Goal: Task Accomplishment & Management: Use online tool/utility

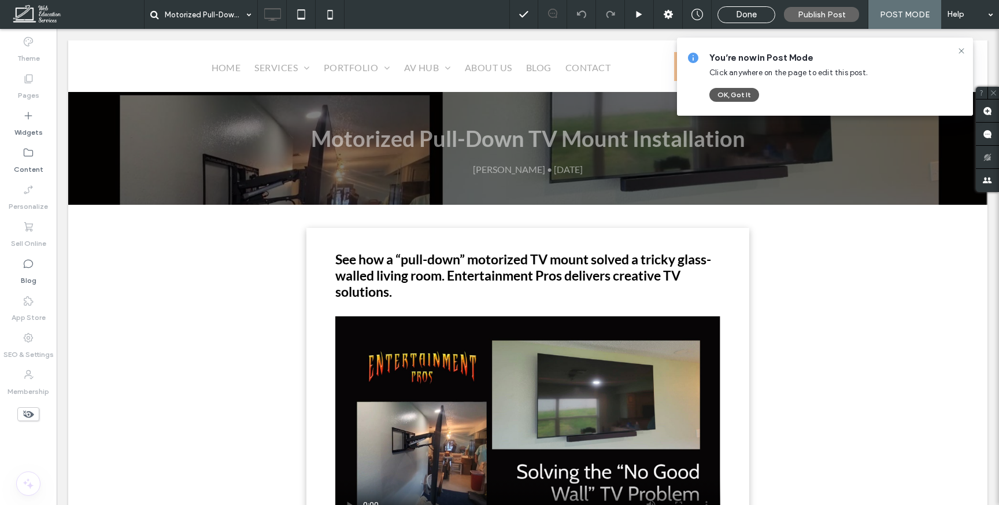
click at [739, 96] on button "OK, Got It" at bounding box center [734, 95] width 50 height 14
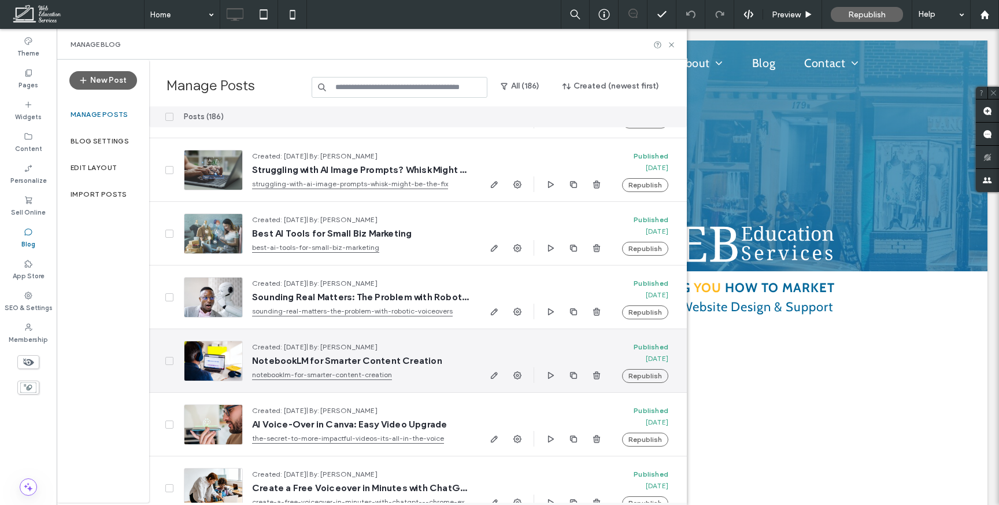
scroll to position [339, 0]
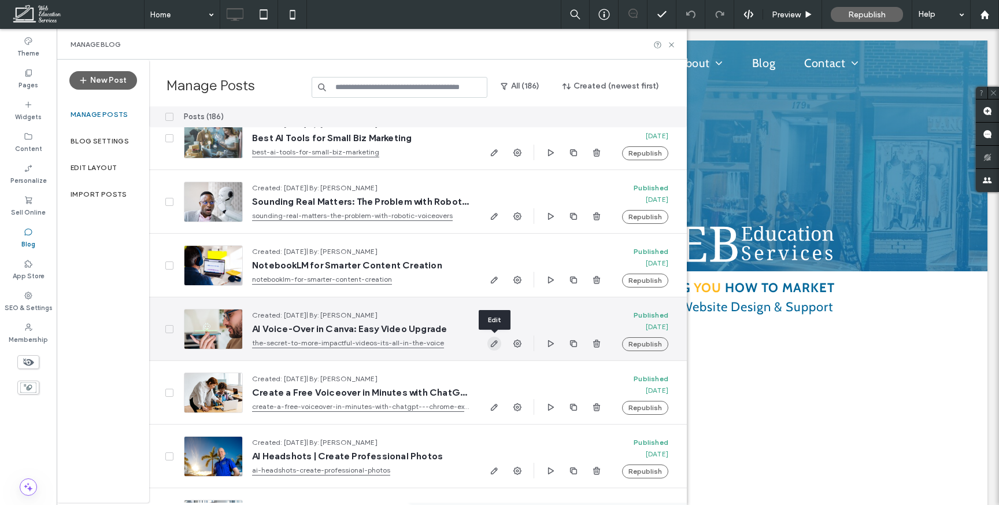
click at [492, 343] on use "button" at bounding box center [494, 343] width 7 height 7
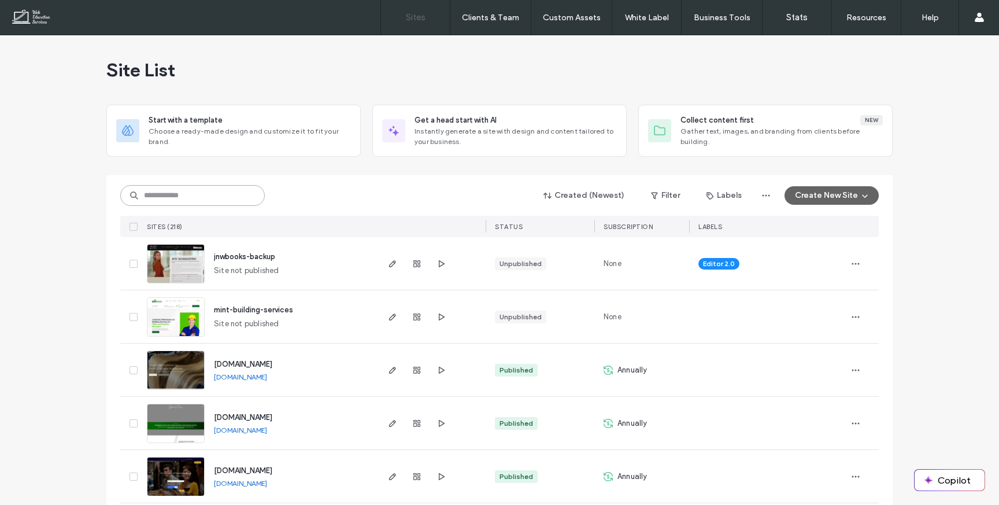
click at [159, 192] on input at bounding box center [192, 195] width 145 height 21
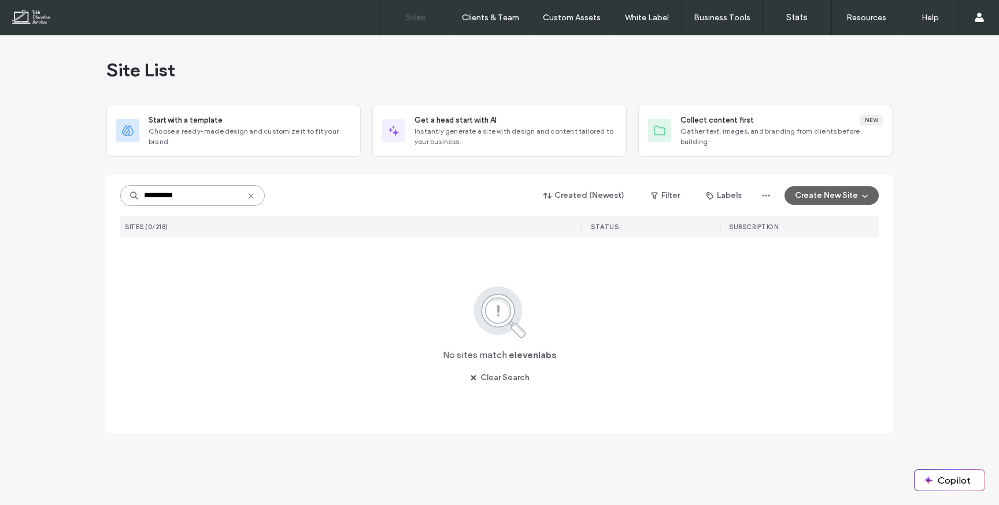
type input "**********"
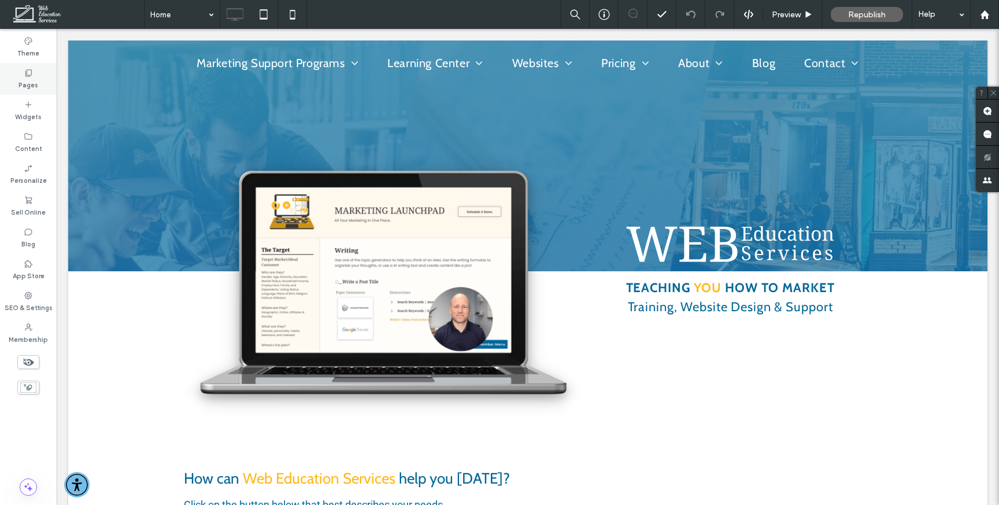
click at [32, 79] on label "Pages" at bounding box center [29, 83] width 20 height 13
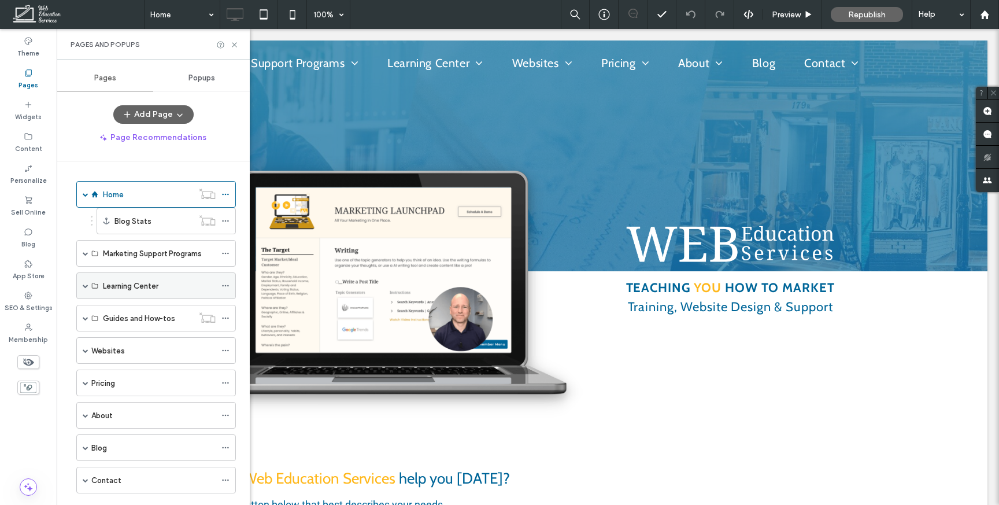
click at [88, 284] on div "Learning Center" at bounding box center [156, 285] width 160 height 27
click at [87, 285] on span at bounding box center [86, 286] width 6 height 6
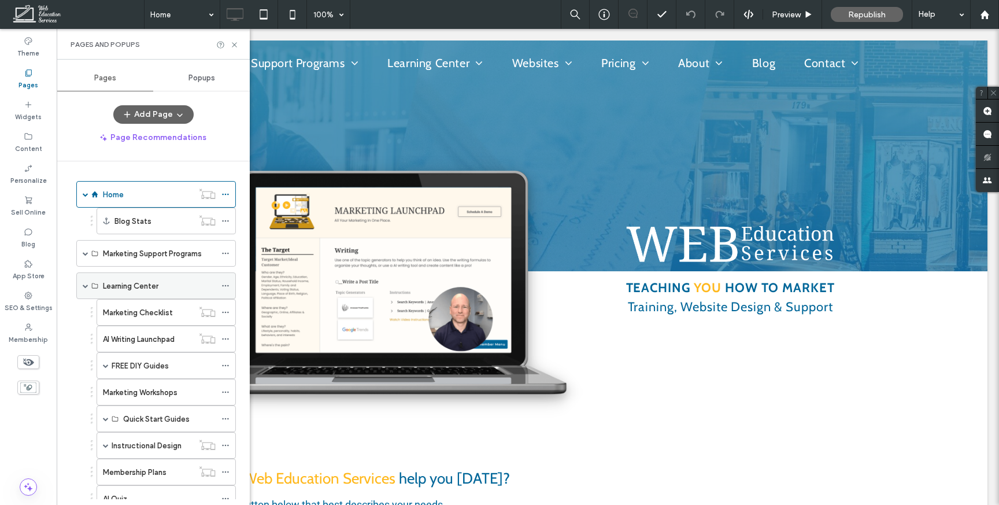
click at [86, 284] on span at bounding box center [86, 286] width 6 height 6
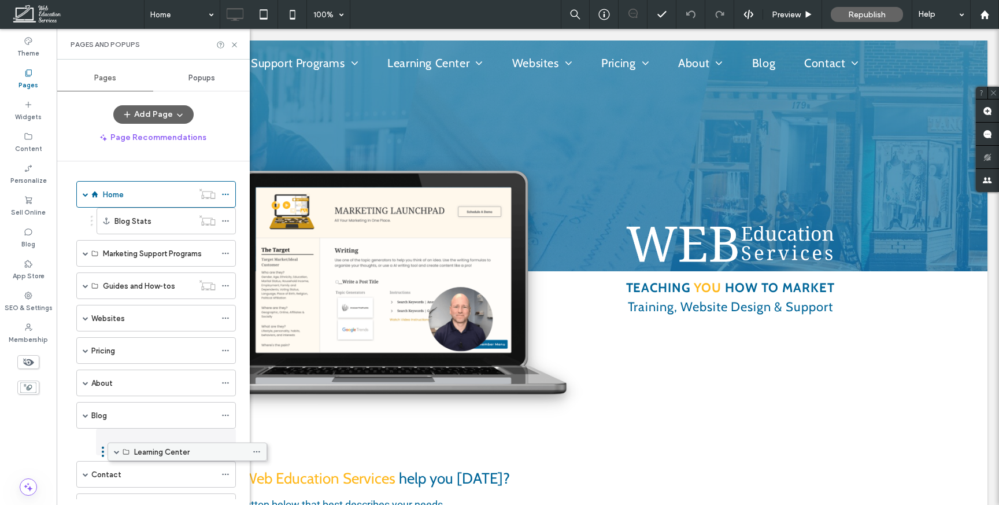
drag, startPoint x: 113, startPoint y: 284, endPoint x: 145, endPoint y: 454, distance: 172.8
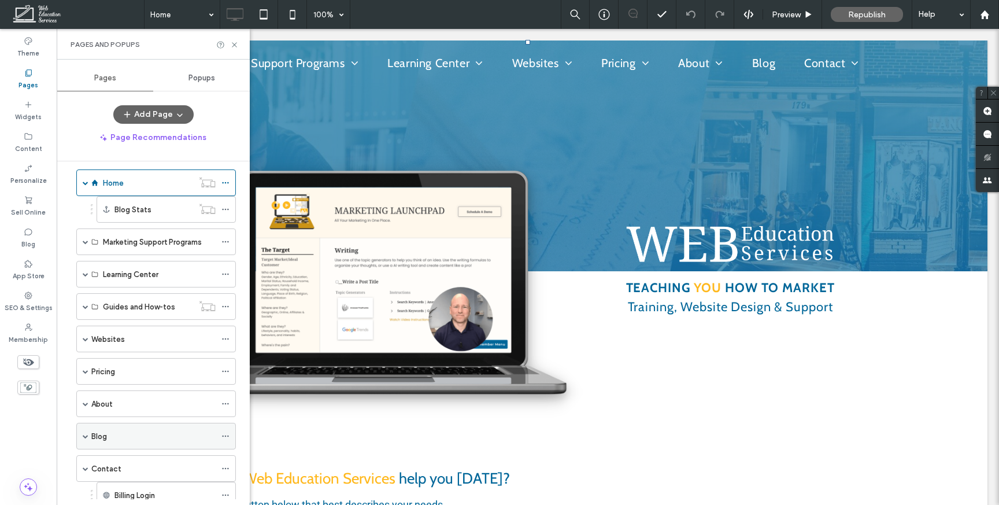
scroll to position [22, 0]
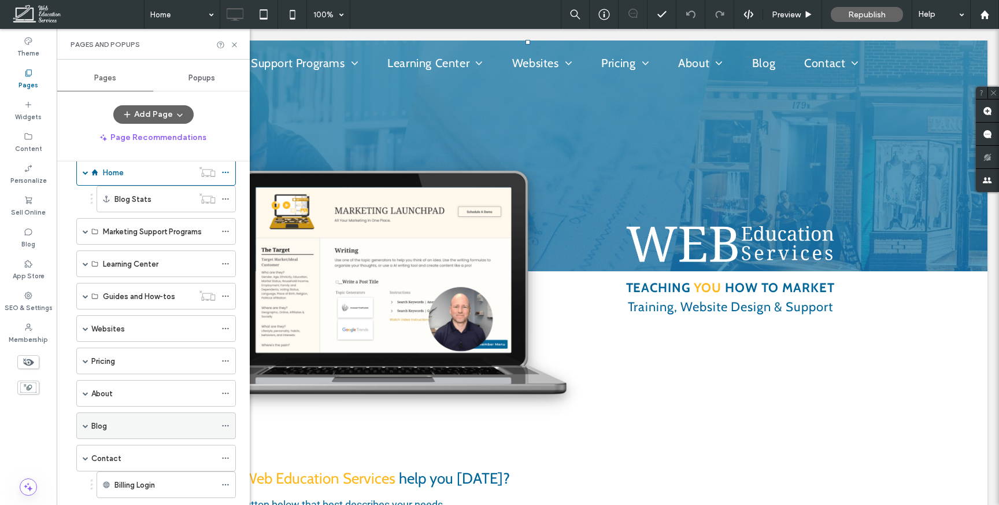
click at [86, 425] on span at bounding box center [86, 426] width 6 height 6
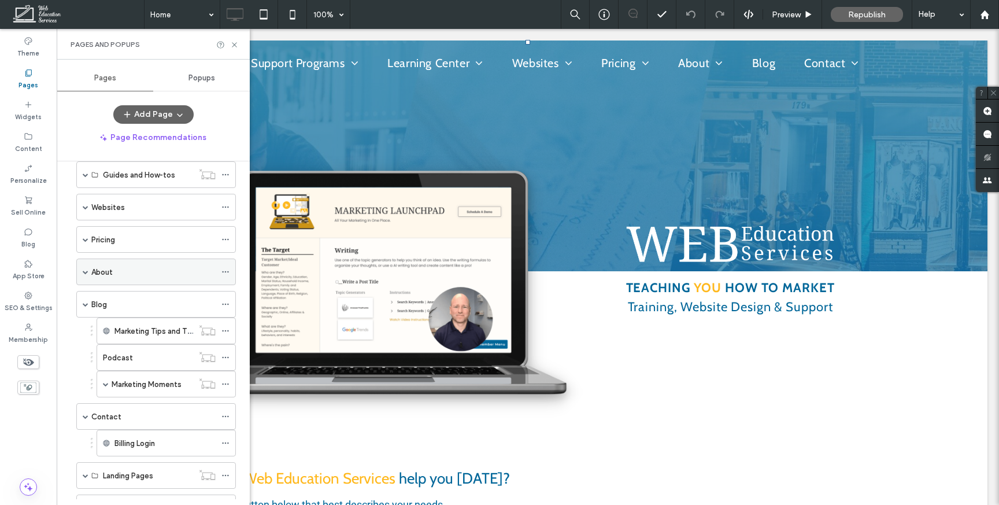
scroll to position [136, 0]
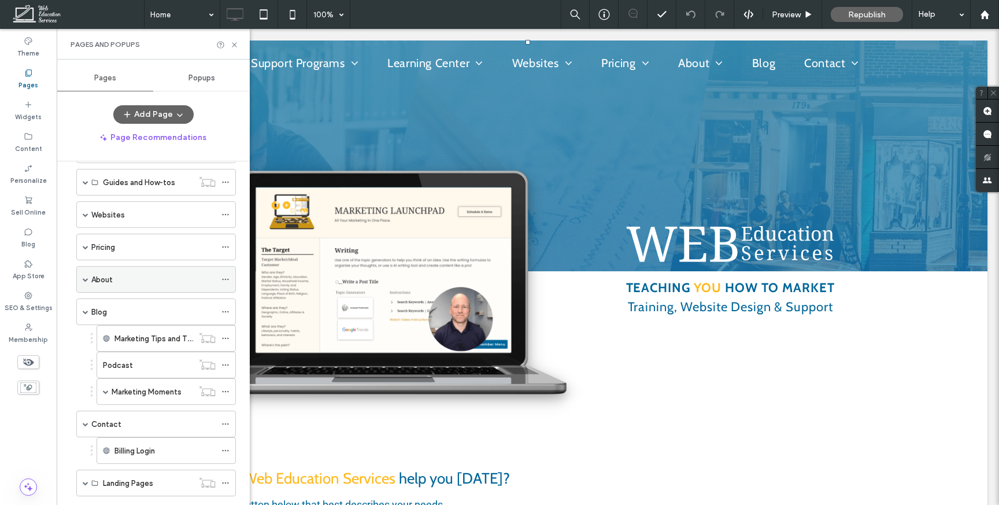
click at [88, 279] on span at bounding box center [86, 279] width 6 height 6
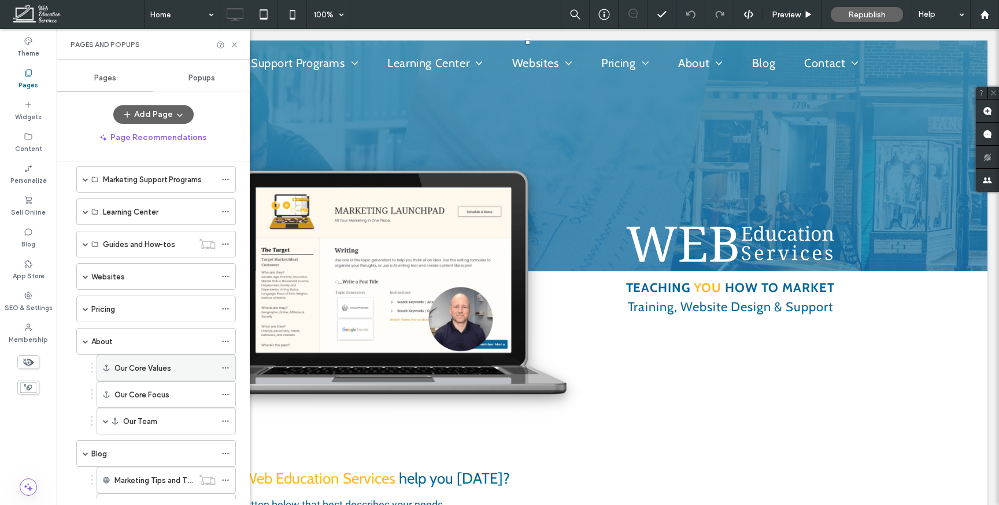
scroll to position [118, 0]
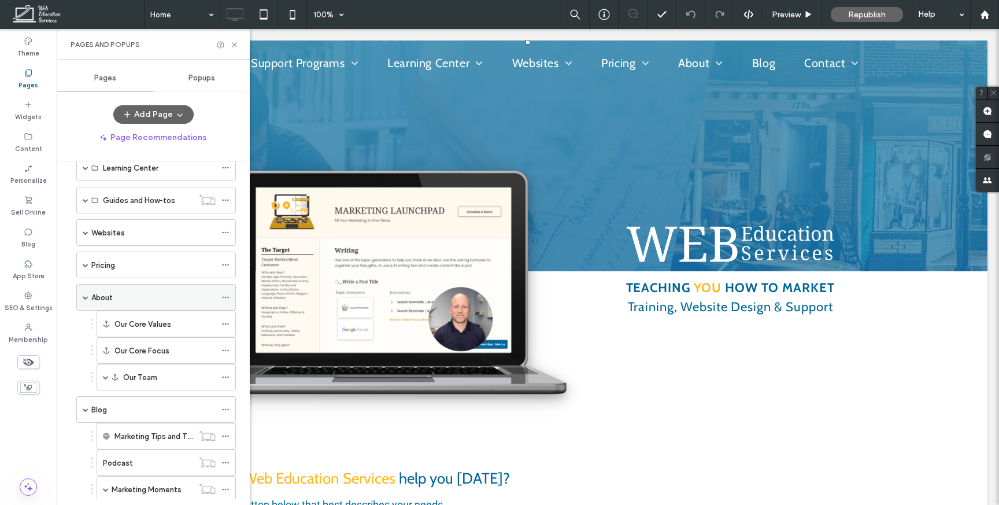
click at [87, 294] on span at bounding box center [86, 297] width 6 height 6
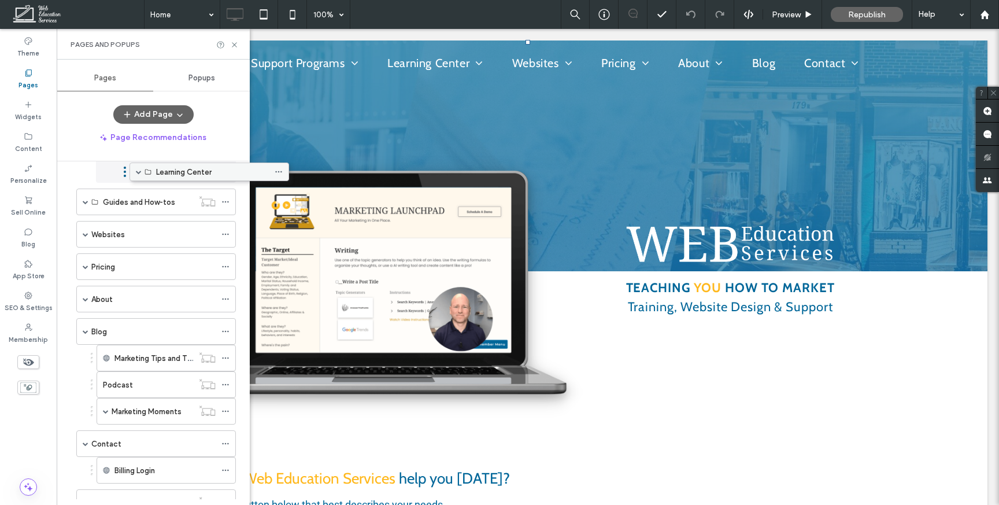
scroll to position [87, 0]
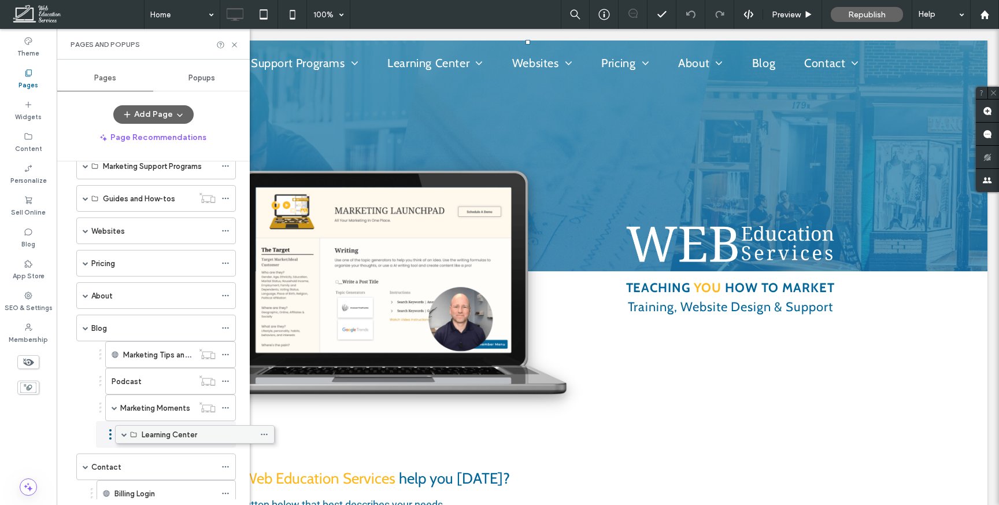
drag, startPoint x: 117, startPoint y: 175, endPoint x: 156, endPoint y: 438, distance: 265.9
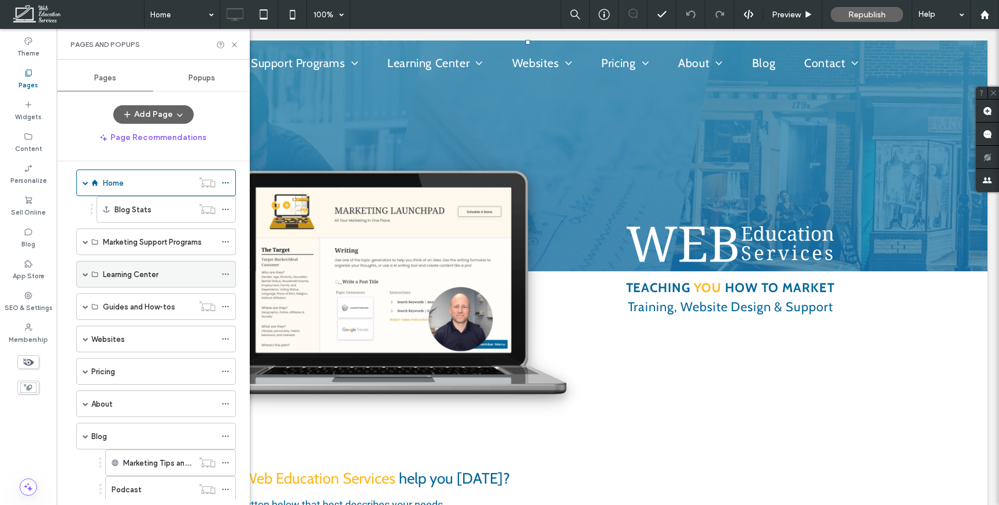
scroll to position [14, 0]
click at [84, 269] on span at bounding box center [86, 272] width 6 height 6
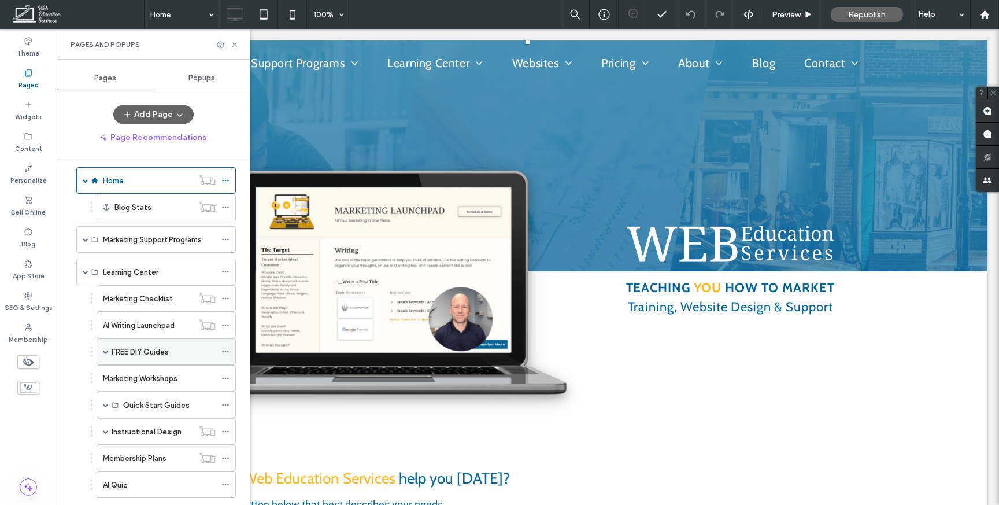
click at [104, 353] on span at bounding box center [106, 352] width 6 height 6
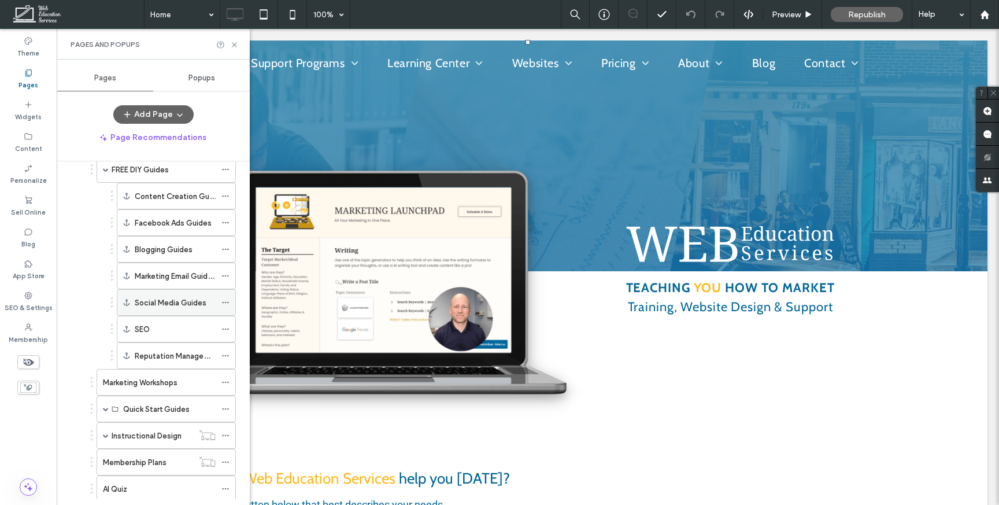
scroll to position [194, 0]
click at [106, 409] on span at bounding box center [106, 411] width 6 height 6
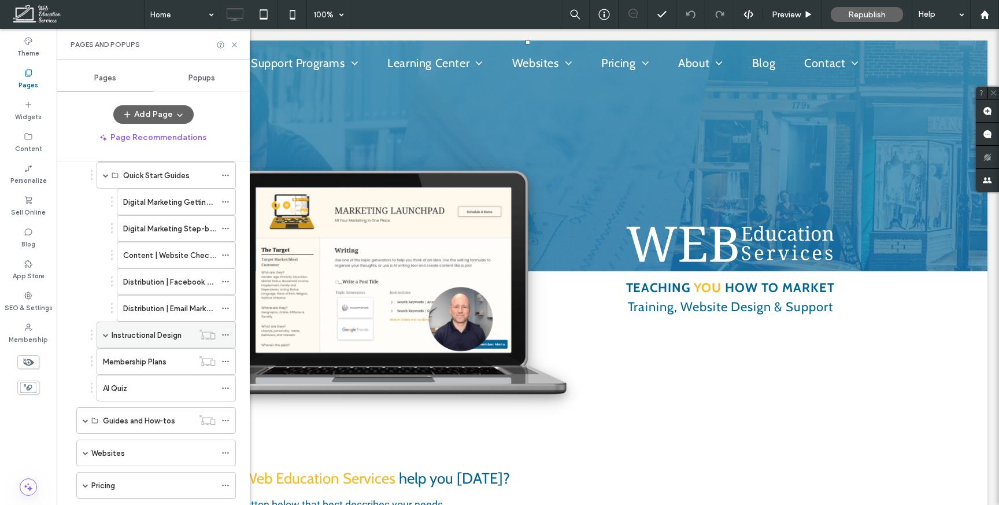
click at [106, 336] on span at bounding box center [106, 335] width 6 height 6
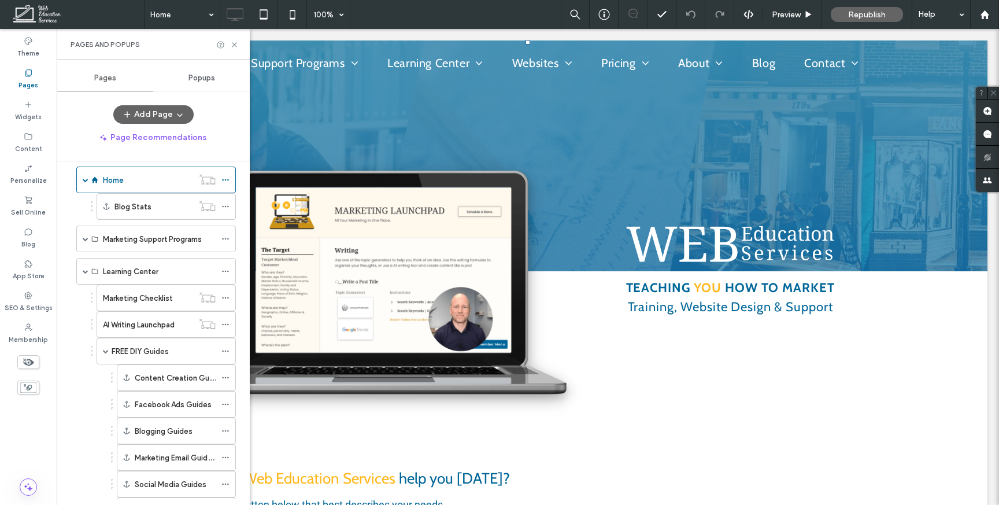
scroll to position [8, 0]
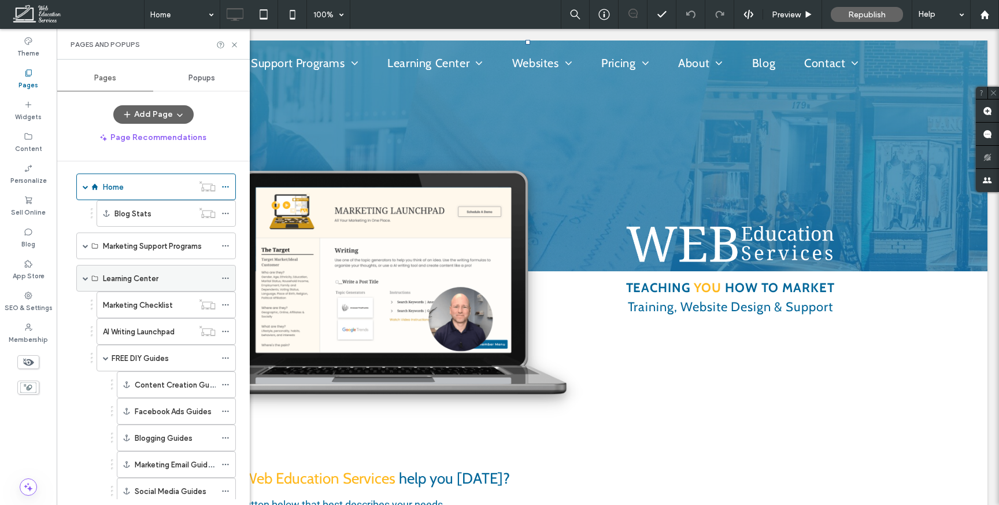
click at [86, 276] on span at bounding box center [86, 278] width 6 height 6
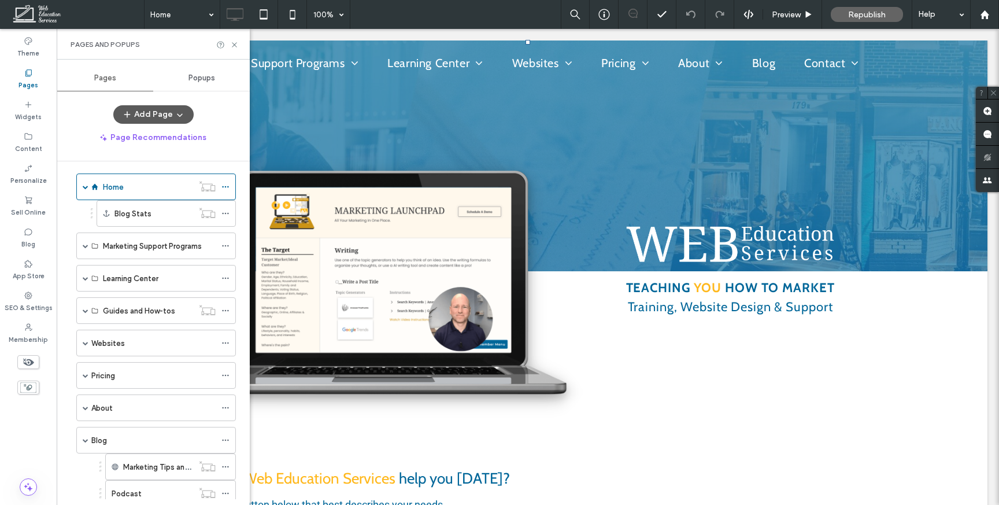
click at [139, 116] on button "Add Page" at bounding box center [153, 114] width 80 height 19
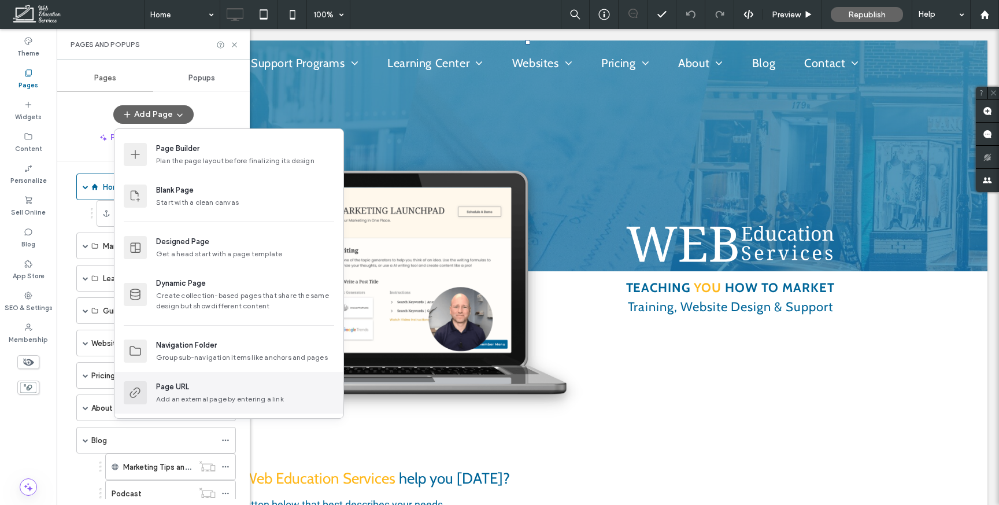
click at [211, 391] on div "Page URL" at bounding box center [245, 387] width 178 height 12
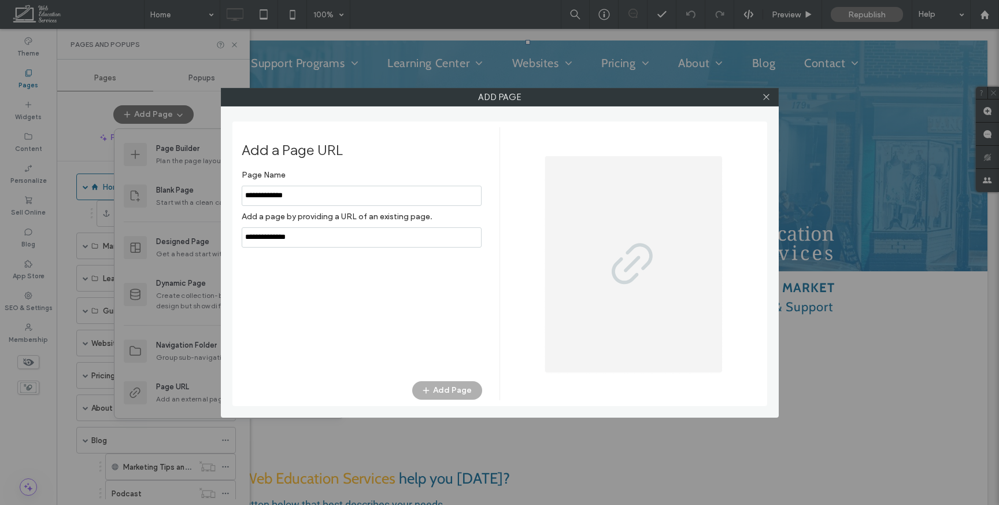
type input "**********"
click at [324, 241] on input "notEmpty,url" at bounding box center [362, 237] width 240 height 20
click at [324, 240] on input "notEmpty,url" at bounding box center [362, 237] width 240 height 20
paste input "**********"
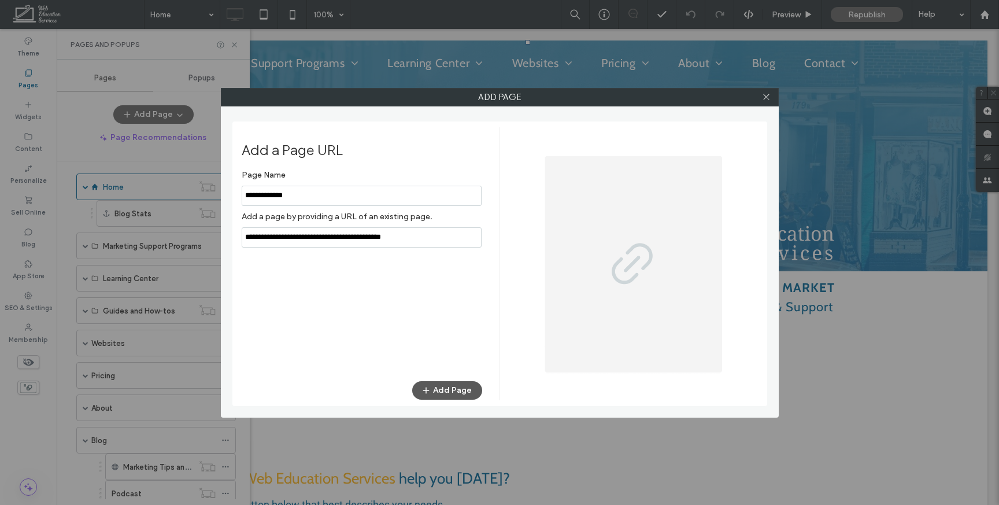
type input "**********"
click at [457, 391] on button "Add Page" at bounding box center [447, 390] width 70 height 19
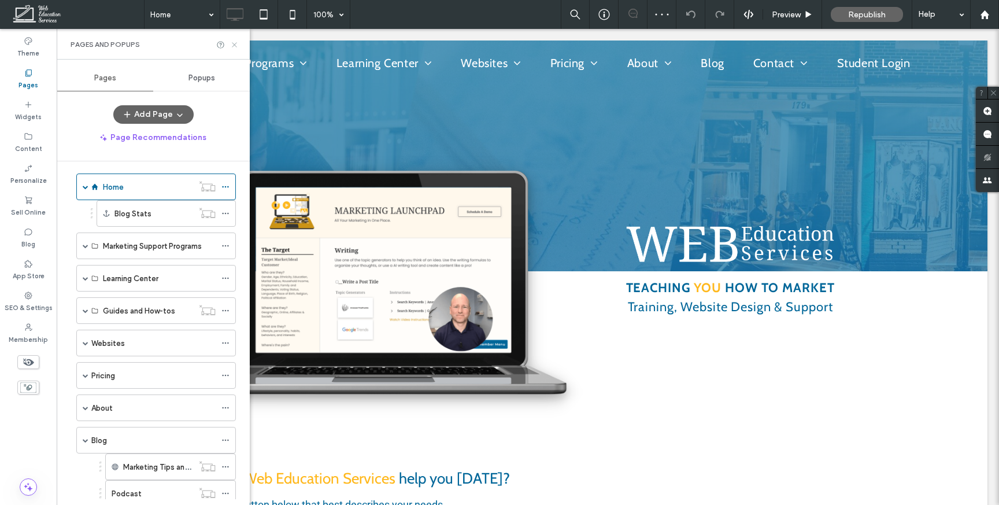
click at [232, 46] on use at bounding box center [234, 44] width 5 height 5
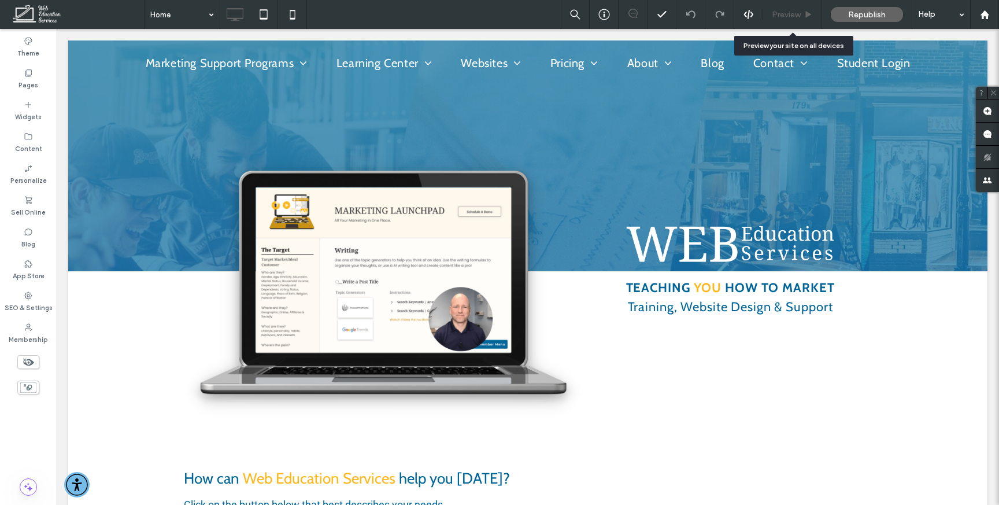
click at [819, 17] on div "Preview" at bounding box center [792, 15] width 58 height 10
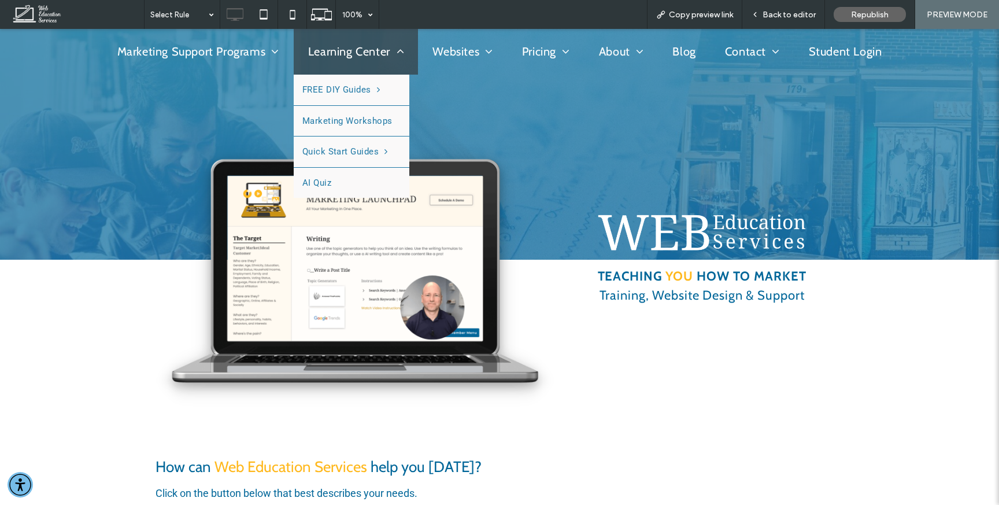
click at [315, 43] on span "Learning Center" at bounding box center [356, 51] width 96 height 17
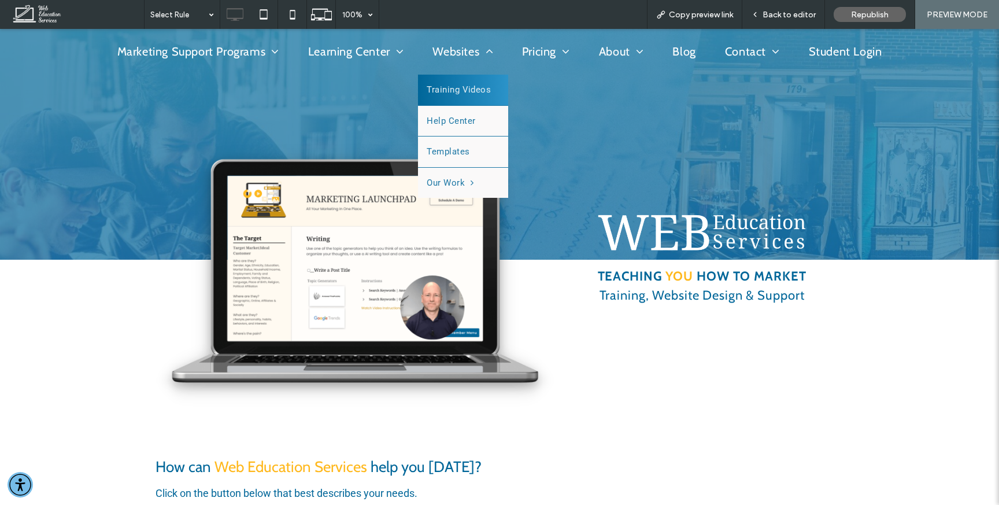
click at [457, 80] on link "Training Videos" at bounding box center [463, 90] width 90 height 31
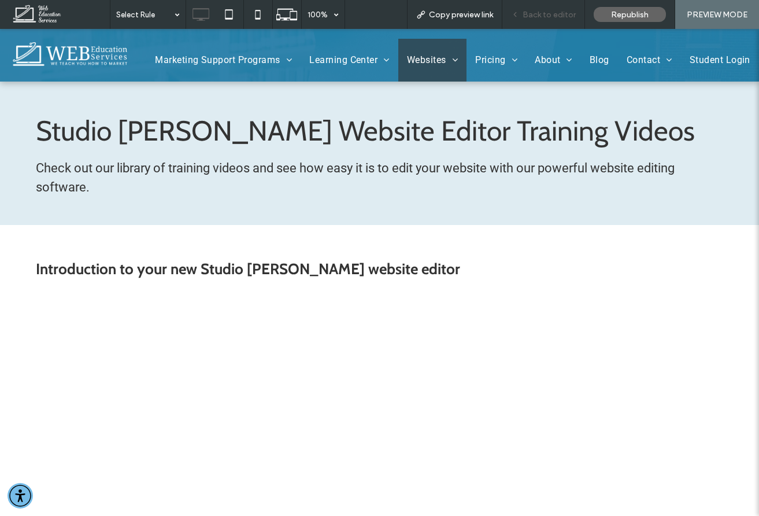
click at [556, 20] on div "Back to editor" at bounding box center [543, 14] width 83 height 29
click at [47, 50] on img at bounding box center [71, 54] width 123 height 31
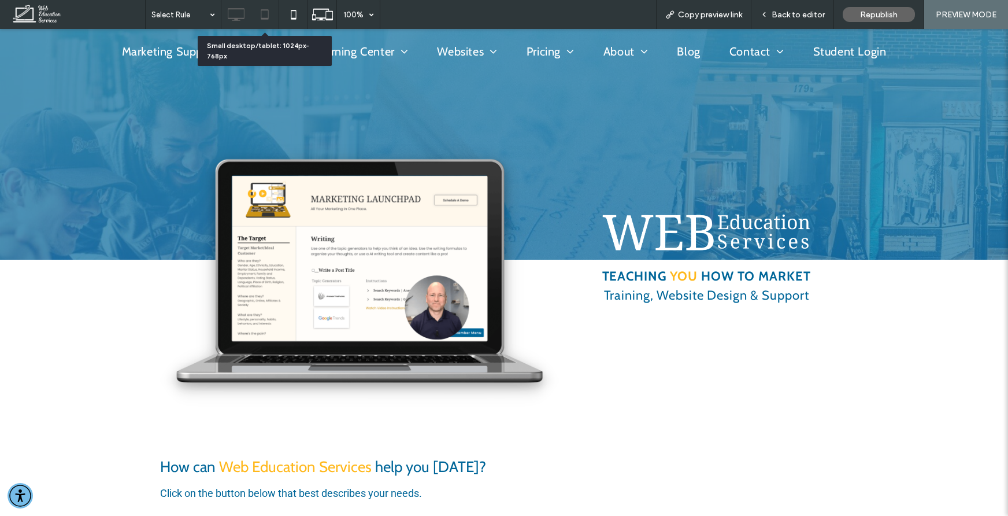
click at [268, 17] on icon at bounding box center [264, 14] width 23 height 23
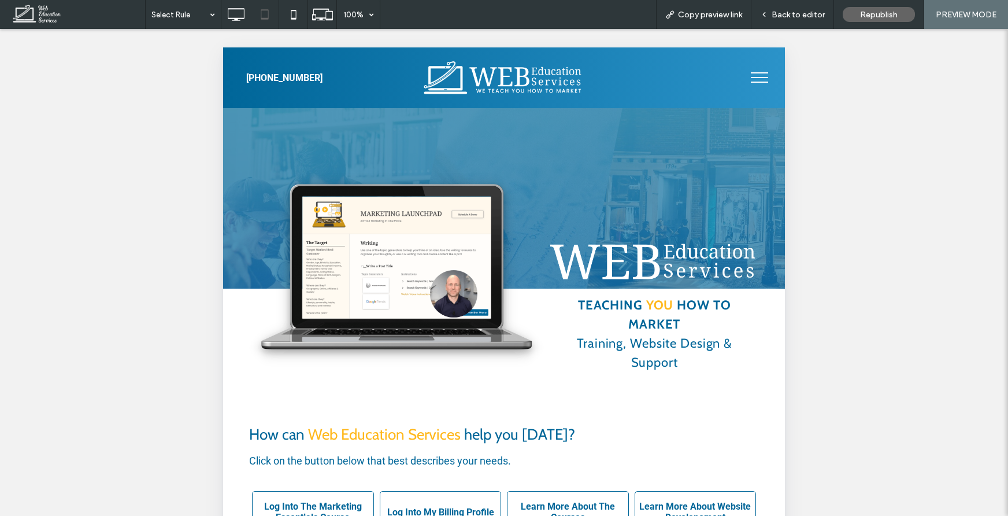
click at [757, 75] on button "menu" at bounding box center [760, 77] width 30 height 30
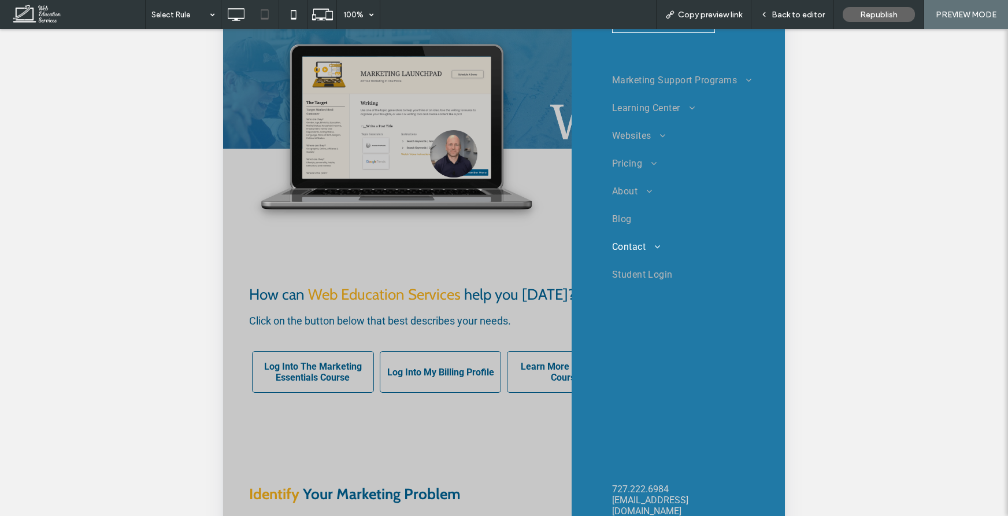
scroll to position [290, 0]
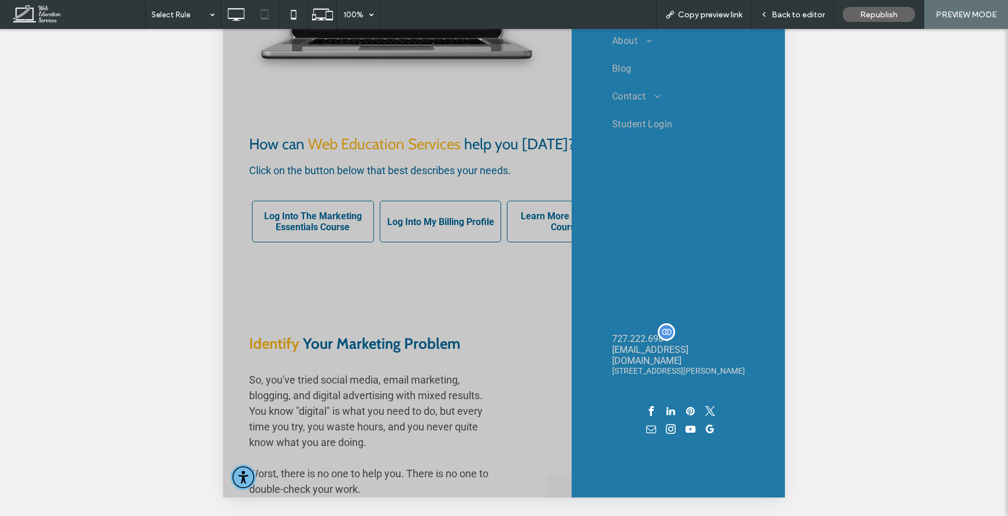
click at [680, 345] on span "[EMAIL_ADDRESS][DOMAIN_NAME]" at bounding box center [650, 355] width 76 height 22
click at [791, 17] on span "Back to editor" at bounding box center [798, 15] width 53 height 10
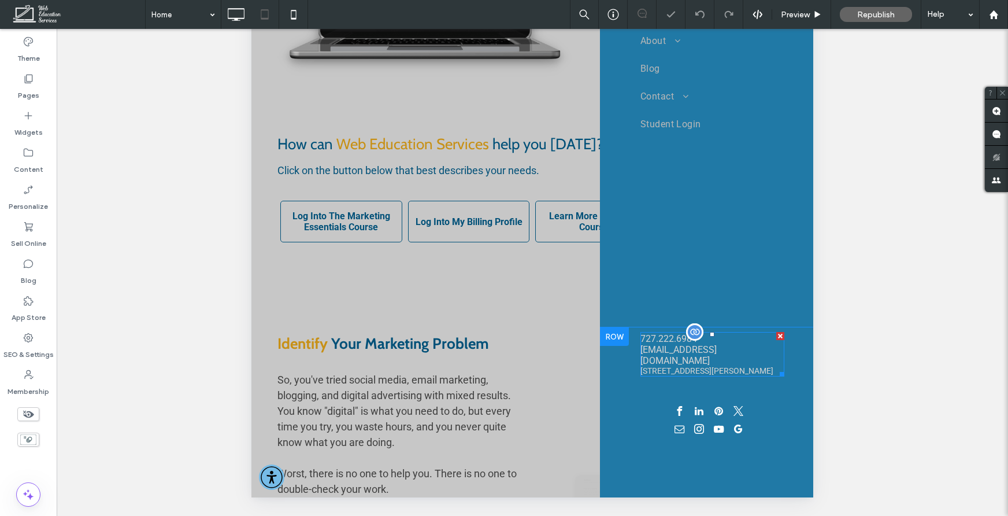
click at [715, 346] on span "[EMAIL_ADDRESS][DOMAIN_NAME]" at bounding box center [679, 355] width 76 height 22
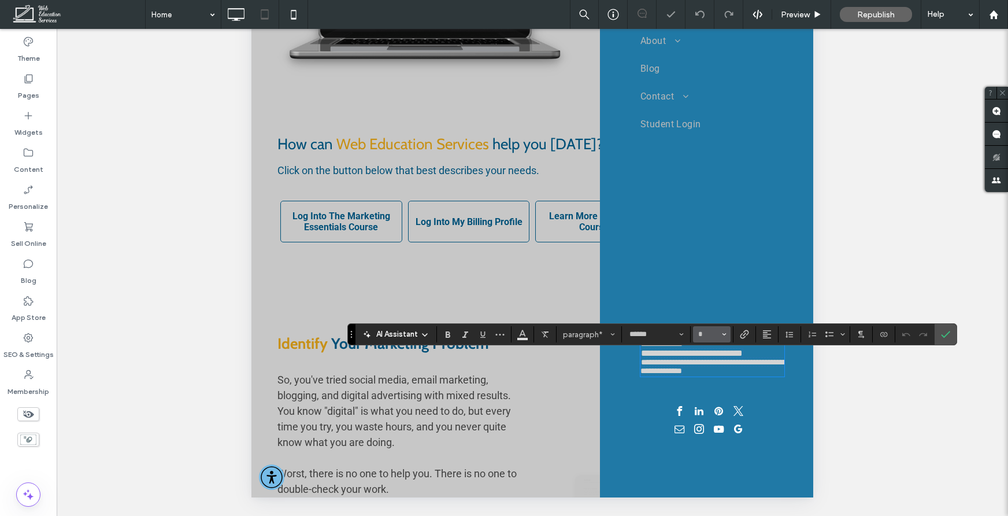
scroll to position [1, 0]
click at [948, 334] on icon "Confirm" at bounding box center [945, 334] width 9 height 9
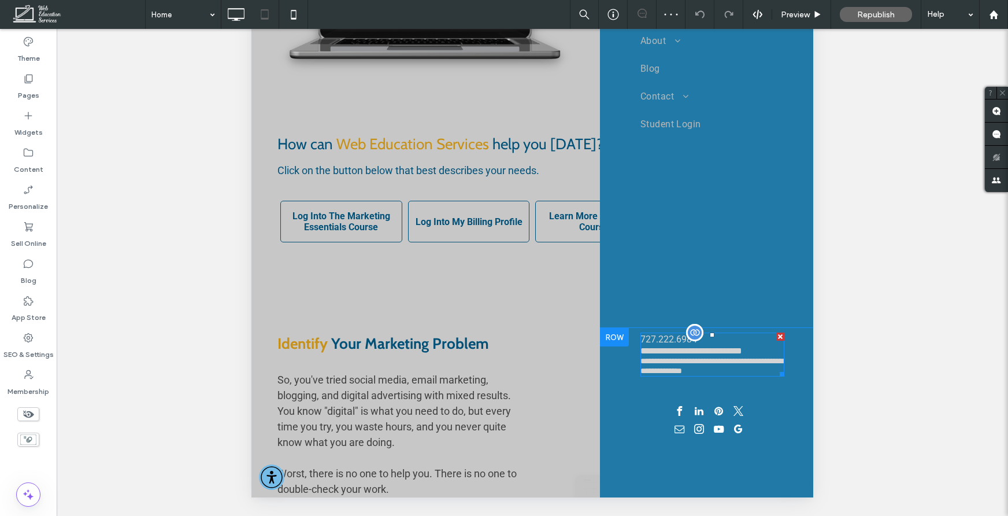
click at [723, 347] on span "**********" at bounding box center [692, 350] width 102 height 9
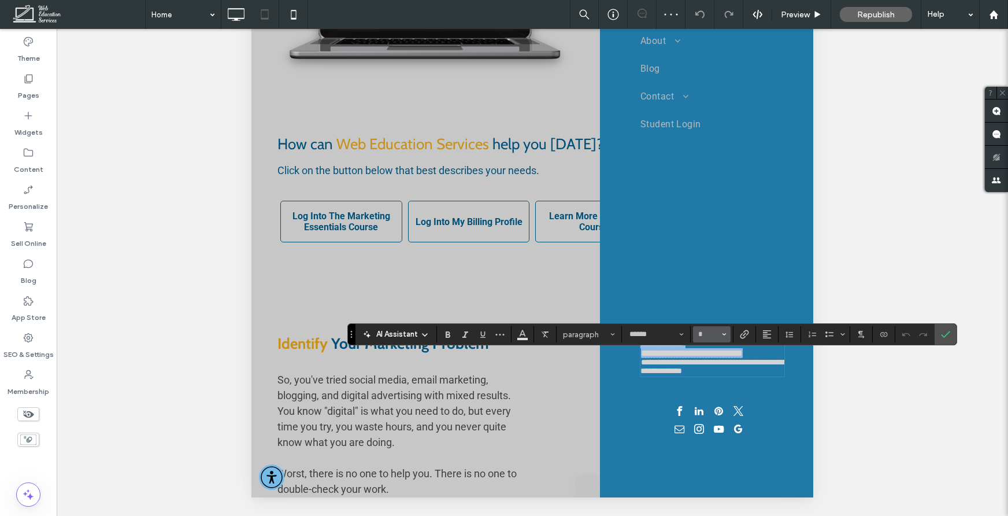
scroll to position [0, 0]
click at [751, 360] on span "**********" at bounding box center [714, 362] width 146 height 17
drag, startPoint x: 350, startPoint y: 332, endPoint x: 346, endPoint y: 224, distance: 107.6
click at [348, 324] on section "Drag" at bounding box center [352, 334] width 8 height 21
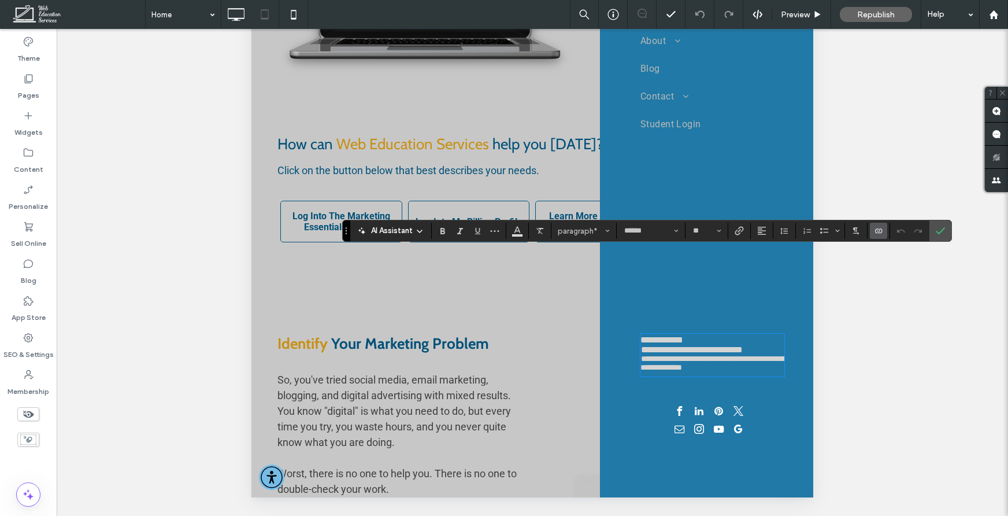
scroll to position [0, 0]
click at [720, 342] on p "**********" at bounding box center [713, 340] width 144 height 10
click at [779, 353] on p "**********" at bounding box center [713, 349] width 144 height 10
click at [782, 348] on p "**********" at bounding box center [713, 349] width 144 height 10
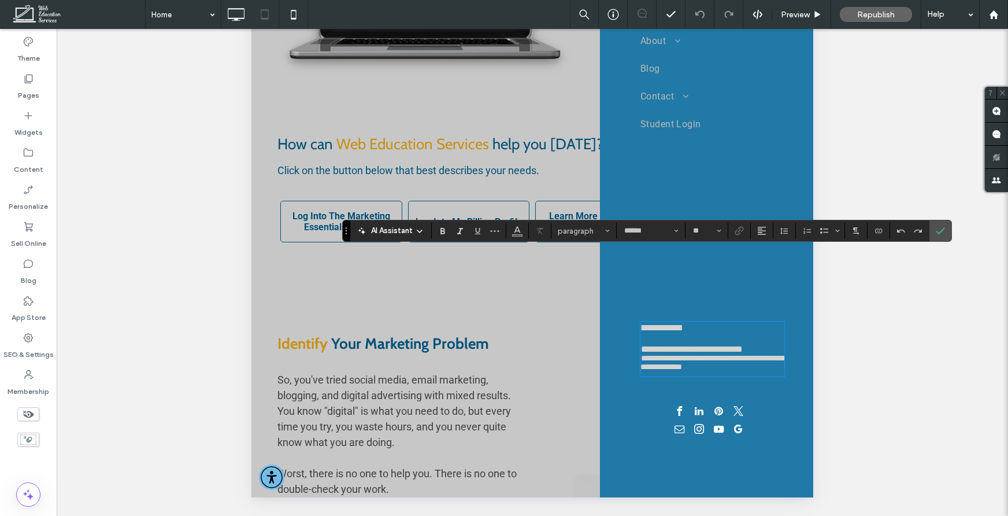
click at [782, 352] on p "**********" at bounding box center [713, 349] width 144 height 10
type input "**"
click at [935, 231] on label "Confirm" at bounding box center [940, 230] width 17 height 21
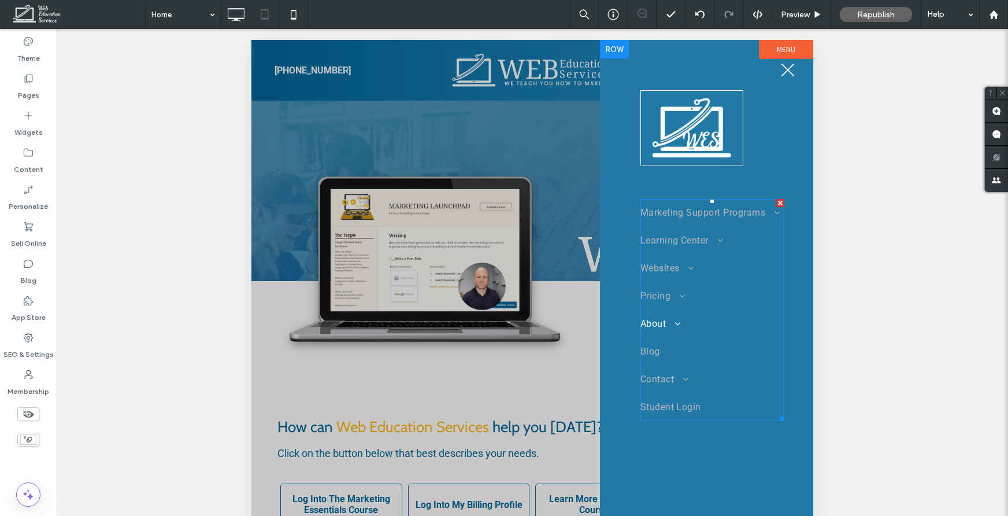
scroll to position [0, 0]
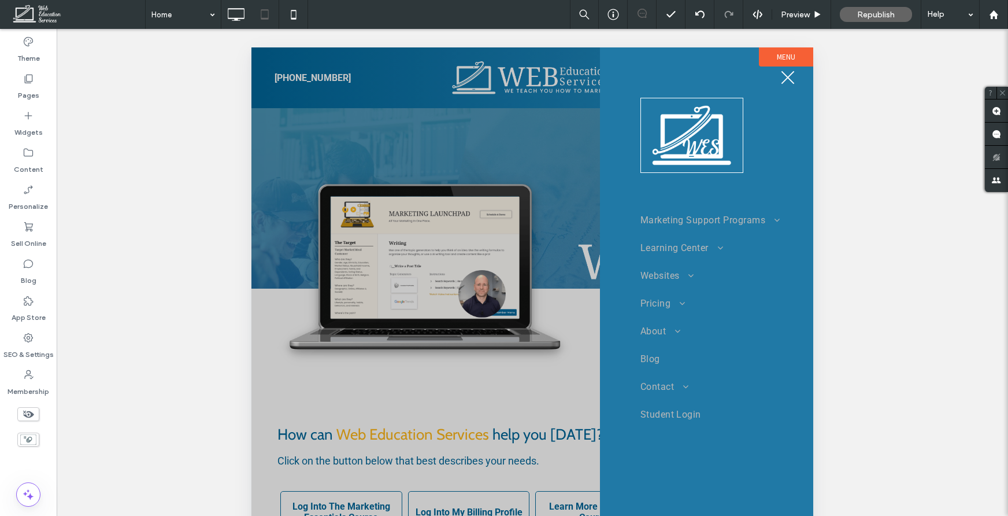
click at [786, 79] on span "menu" at bounding box center [788, 77] width 13 height 13
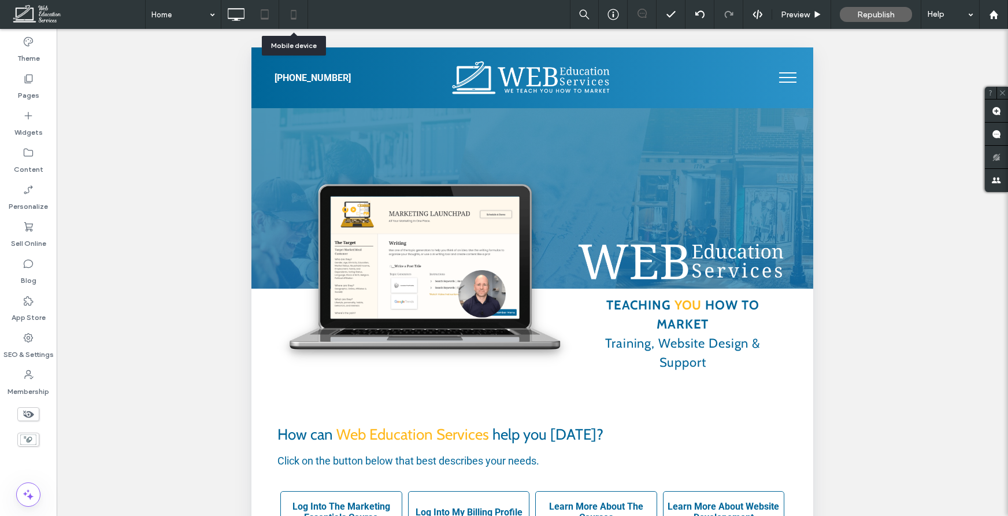
click at [291, 12] on icon at bounding box center [293, 14] width 23 height 23
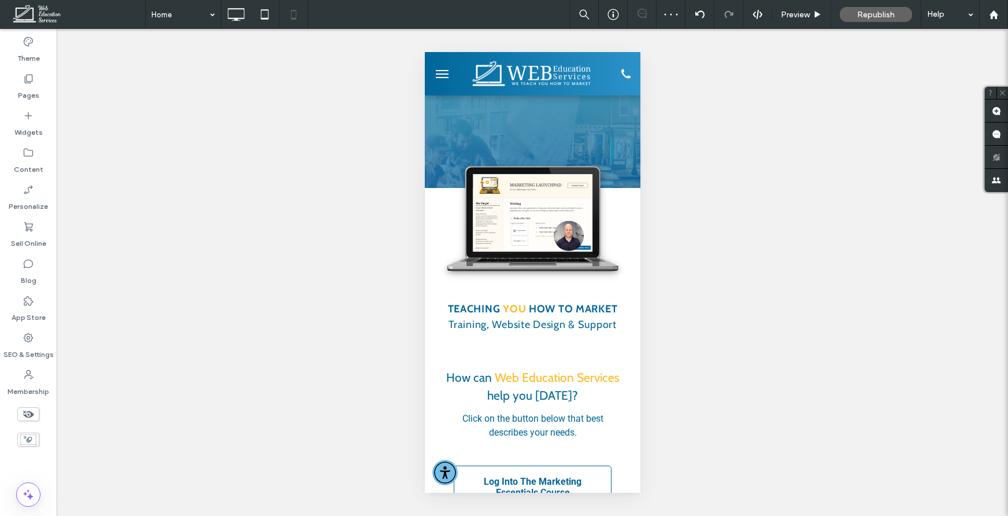
click at [439, 80] on button "menu" at bounding box center [441, 73] width 23 height 23
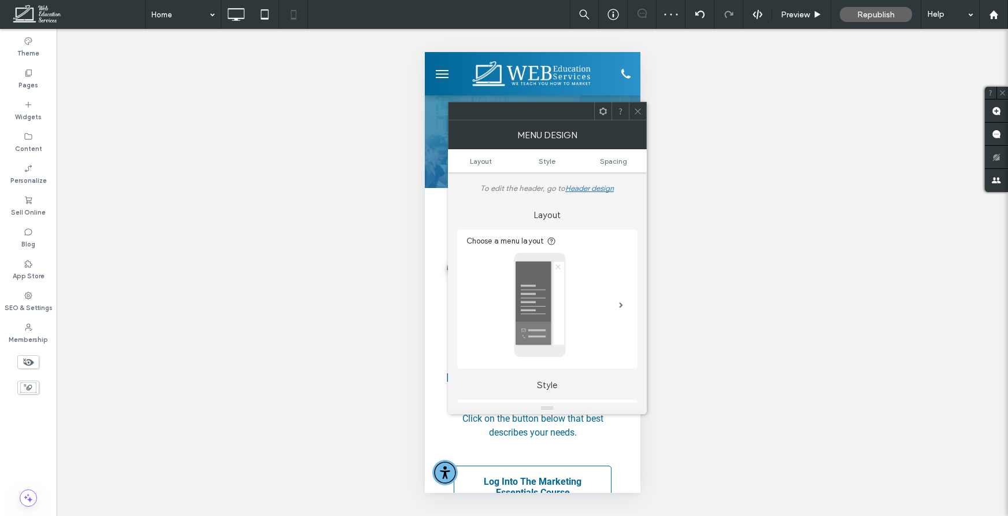
click at [439, 80] on button "menu" at bounding box center [441, 73] width 23 height 23
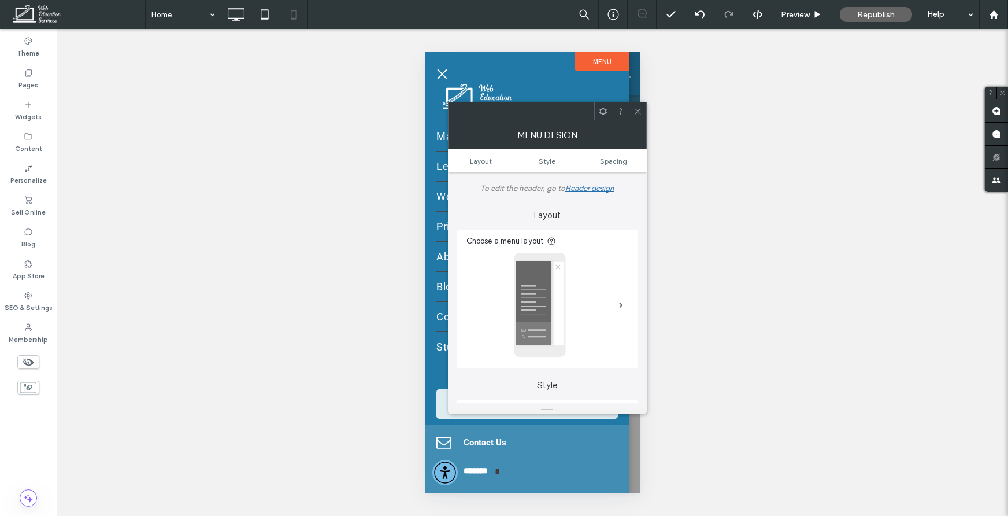
click at [641, 107] on icon at bounding box center [638, 111] width 9 height 9
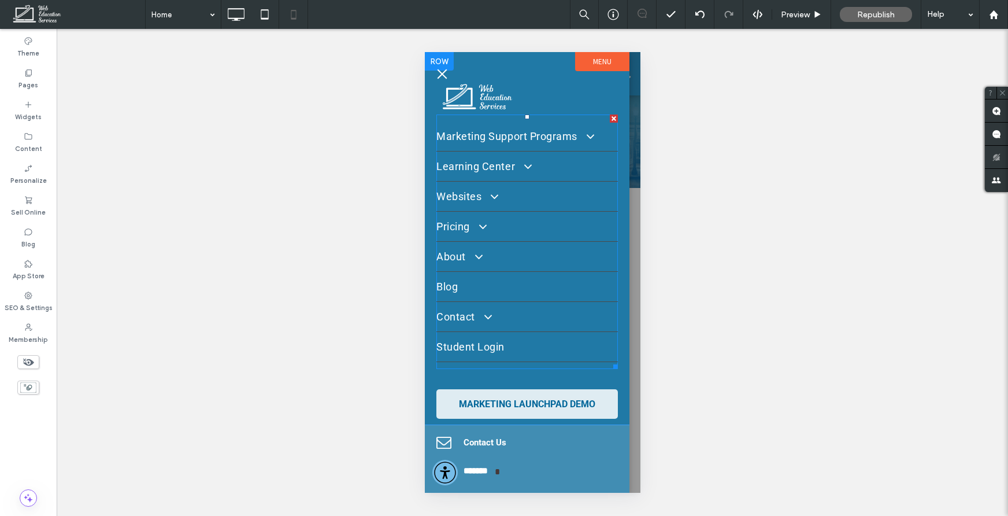
scroll to position [2, 0]
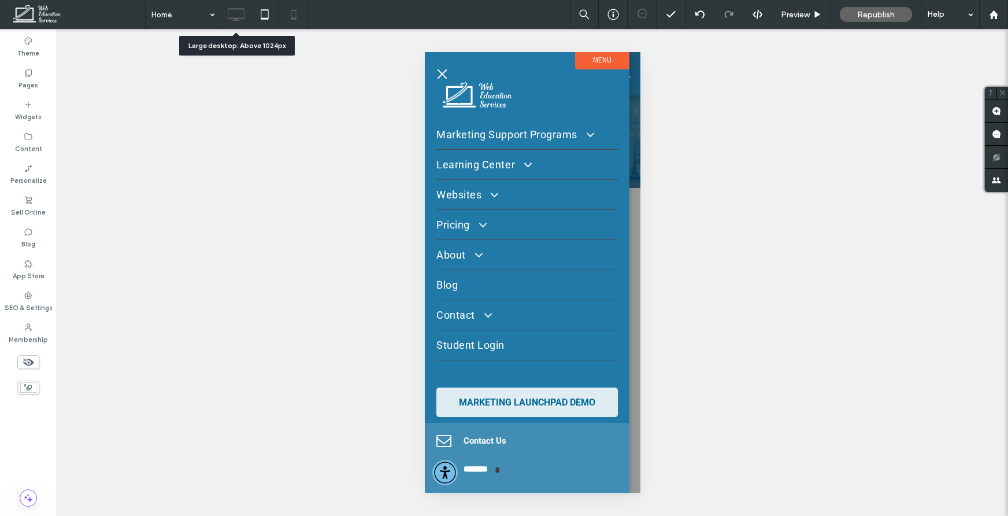
click at [236, 17] on use at bounding box center [236, 14] width 17 height 13
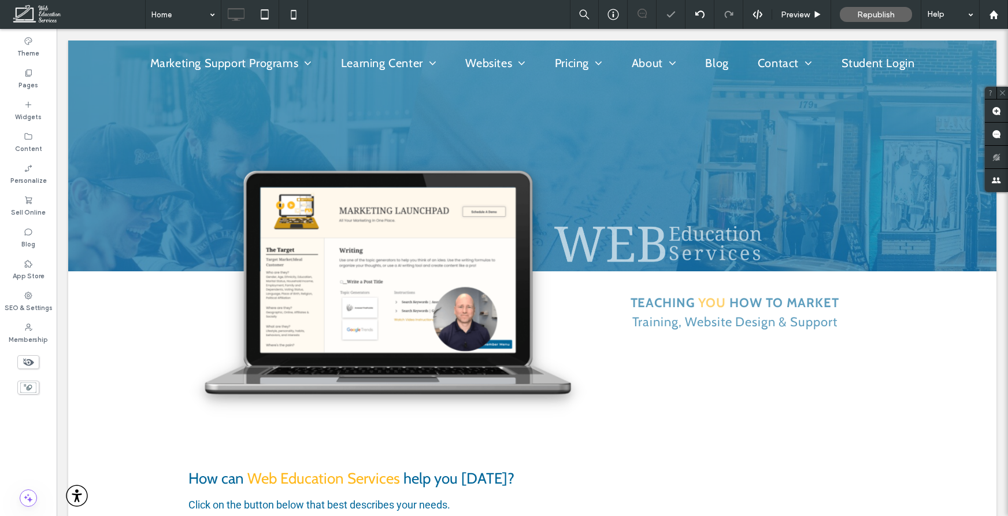
scroll to position [0, 0]
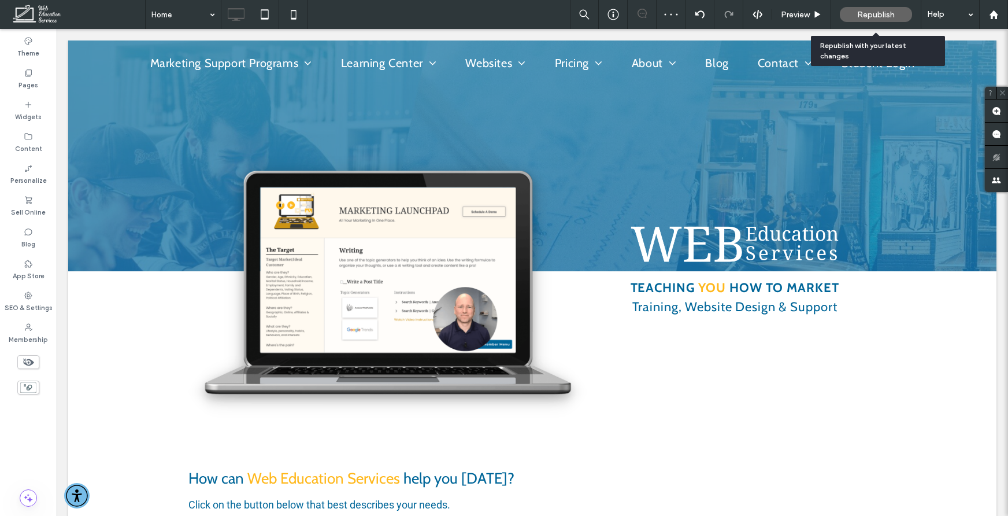
click at [861, 17] on span "Republish" at bounding box center [877, 15] width 38 height 10
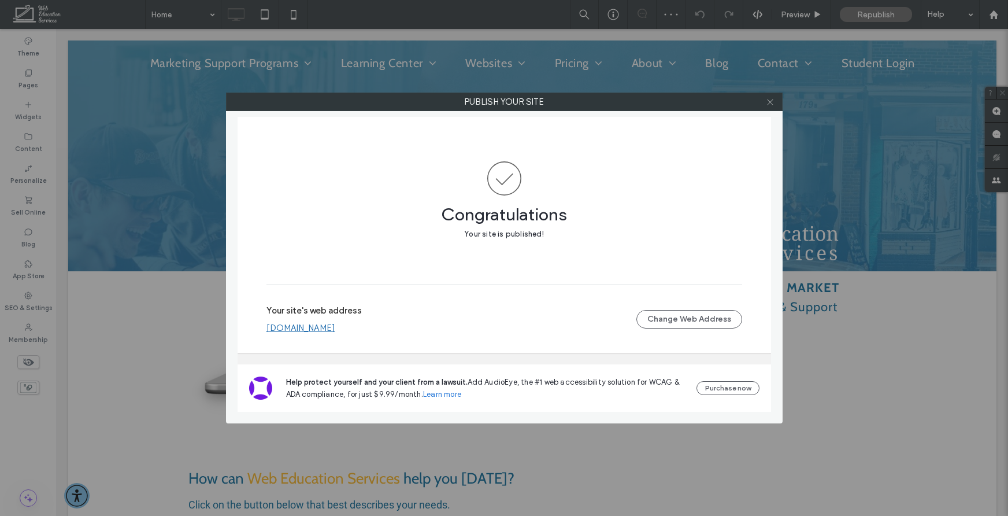
click at [772, 103] on icon at bounding box center [770, 102] width 9 height 9
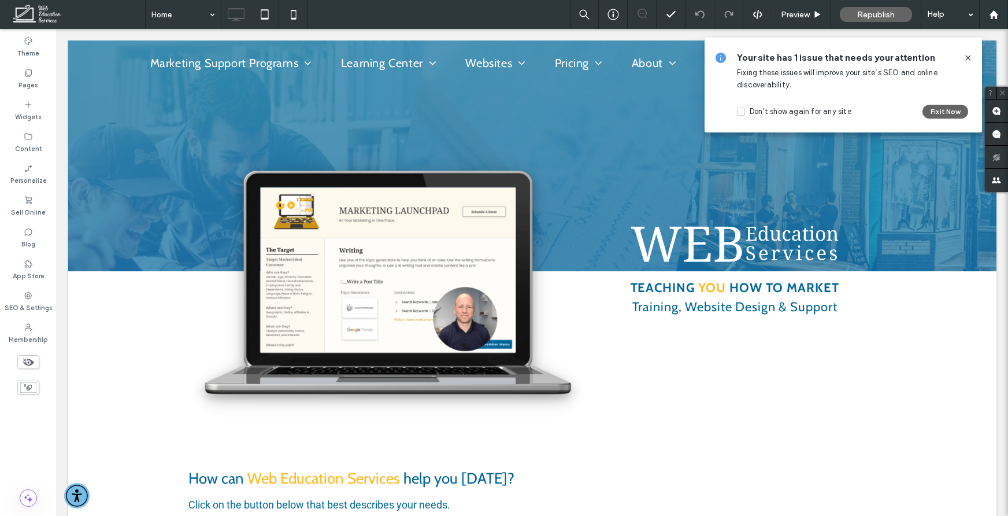
click at [970, 56] on use at bounding box center [968, 57] width 5 height 5
